Goal: Information Seeking & Learning: Learn about a topic

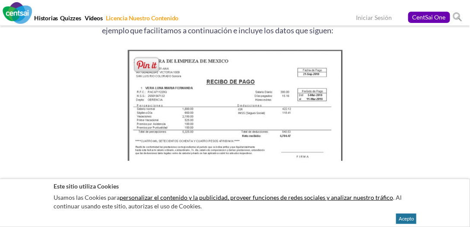
scroll to position [1211, 0]
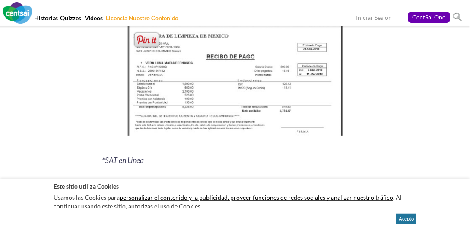
click at [258, 90] on img at bounding box center [235, 82] width 222 height 121
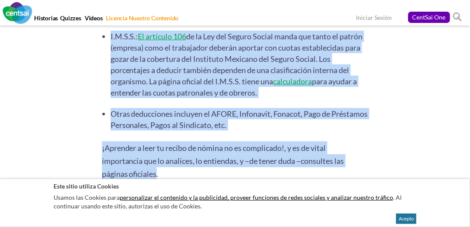
scroll to position [2565, 0]
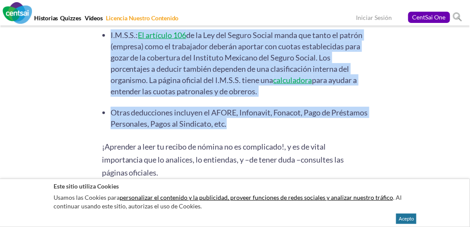
drag, startPoint x: 104, startPoint y: 146, endPoint x: 269, endPoint y: 125, distance: 166.5
copy div "Datos de la Empresa: Nombre completo (Razón Social) y RFC (Registro Federal de …"
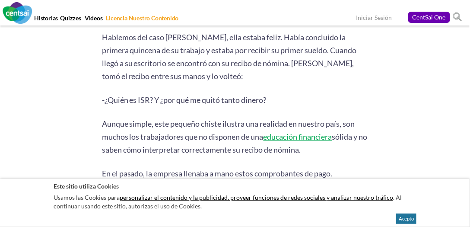
scroll to position [415, 0]
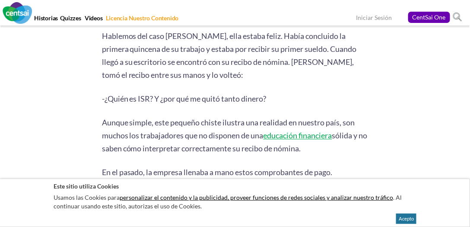
click at [275, 138] on link "educación financiera" at bounding box center [298, 136] width 69 height 10
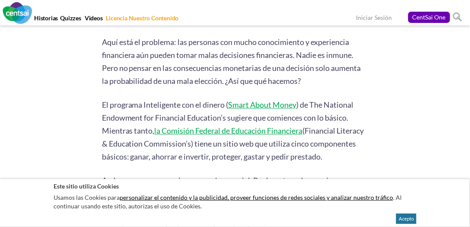
scroll to position [731, 0]
